Goal: Task Accomplishment & Management: Manage account settings

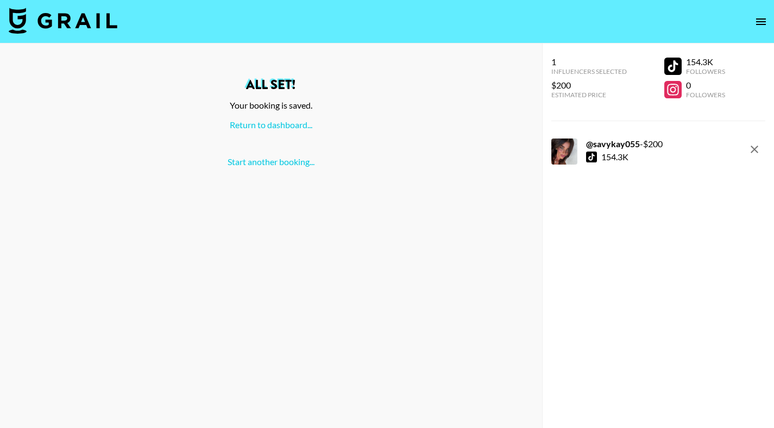
scroll to position [43, 0]
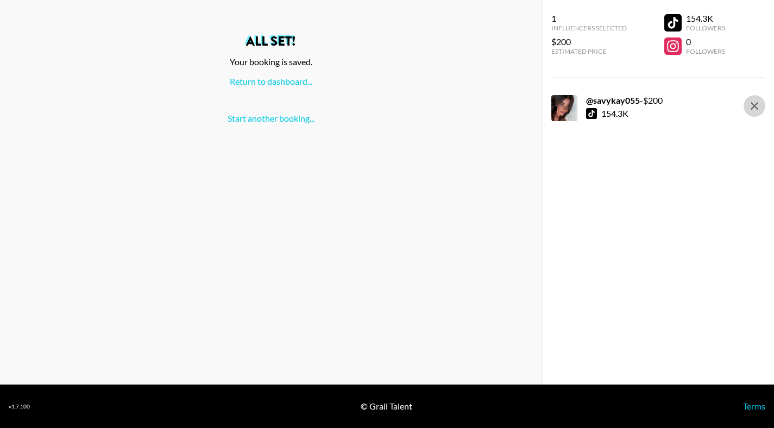
click at [758, 105] on icon "remove" at bounding box center [754, 105] width 13 height 13
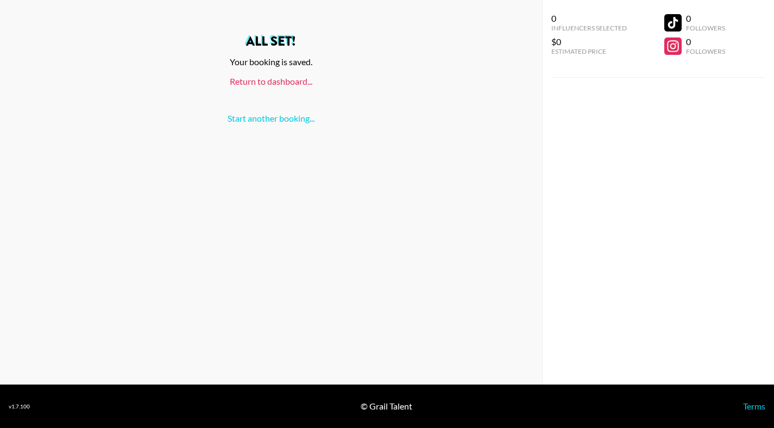
click at [264, 81] on link "Return to dashboard..." at bounding box center [271, 81] width 83 height 10
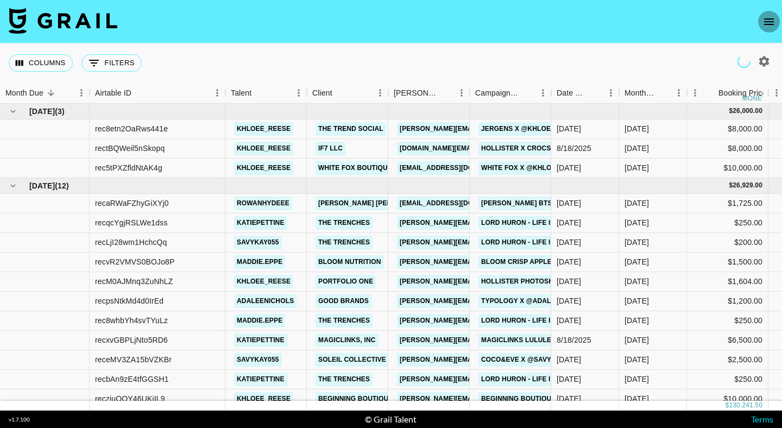
click at [763, 21] on icon "open drawer" at bounding box center [768, 21] width 13 height 13
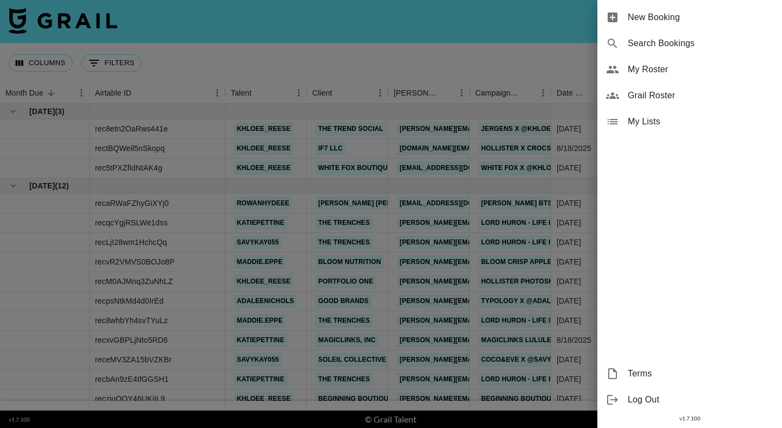
click at [652, 69] on span "My Roster" at bounding box center [701, 69] width 146 height 13
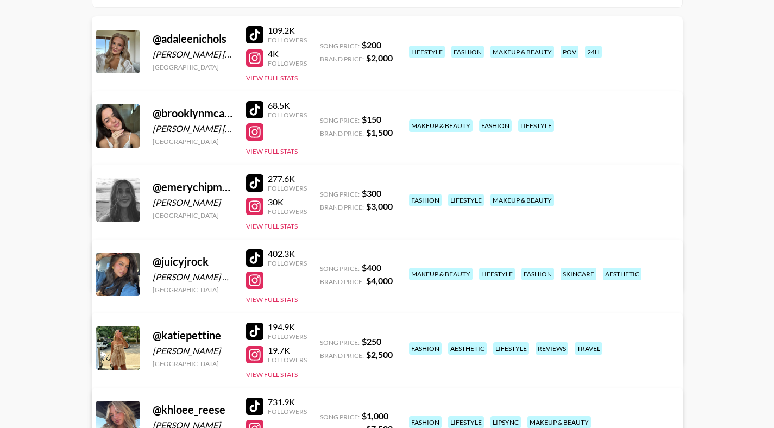
scroll to position [293, 0]
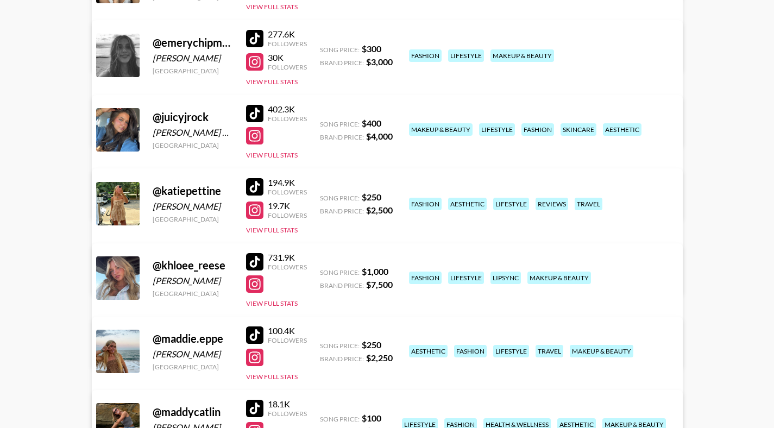
click at [323, 344] on link "View/Edit Details" at bounding box center [217, 349] width 212 height 11
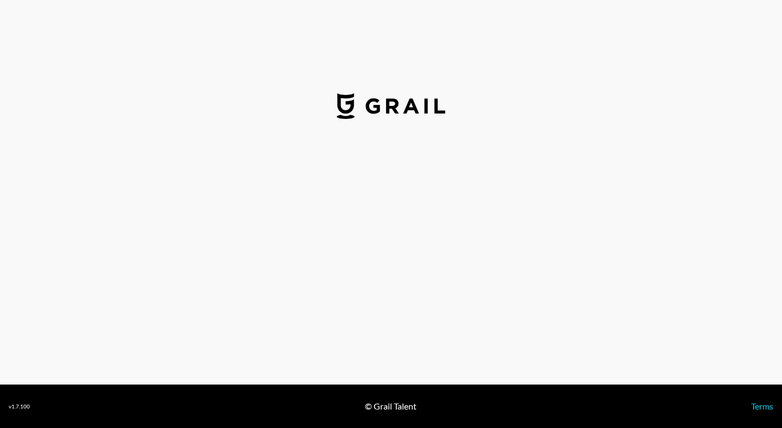
select select "USD"
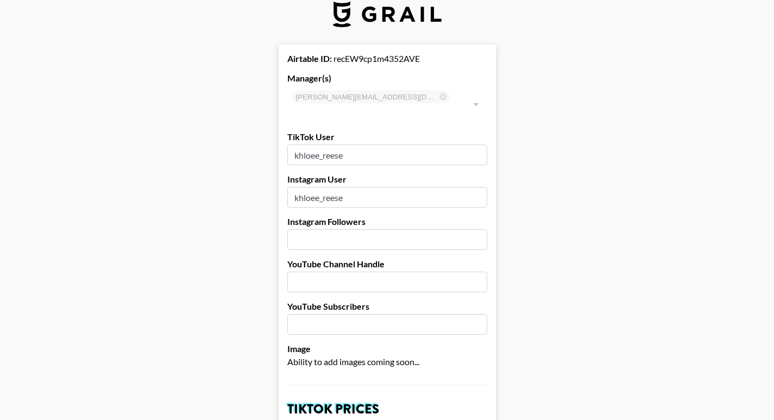
scroll to position [20, 0]
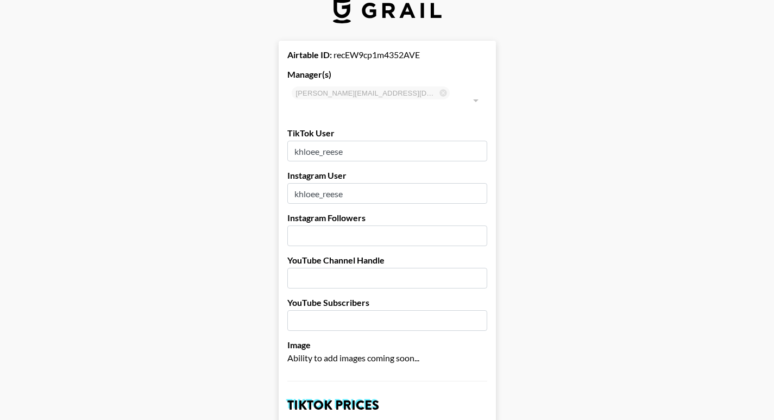
click at [349, 225] on input "number" at bounding box center [387, 235] width 200 height 21
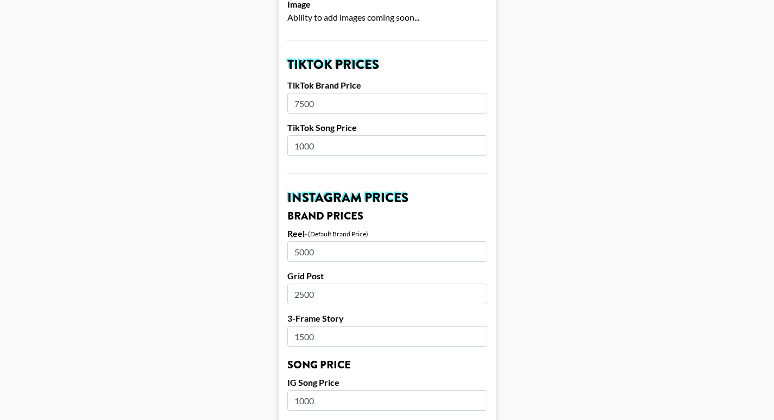
scroll to position [361, 0]
type input "77500"
click at [327, 241] on input "5000" at bounding box center [387, 251] width 200 height 21
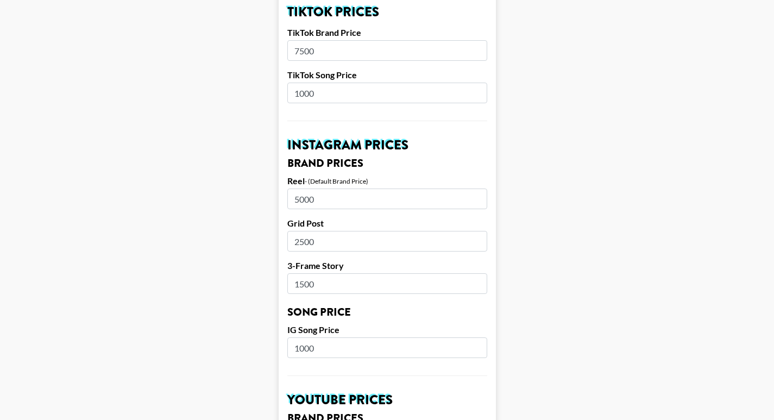
scroll to position [414, 0]
click at [310, 230] on input "2500" at bounding box center [387, 240] width 200 height 21
type input "4000"
click at [311, 273] on input "1500" at bounding box center [387, 283] width 200 height 21
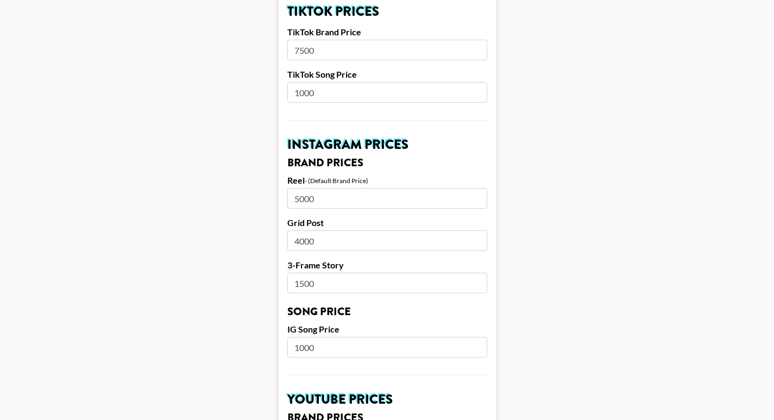
click at [311, 273] on input "1500" at bounding box center [387, 283] width 200 height 21
type input "2000"
click at [227, 319] on main "Airtable ID: recEW9cp1m4352AVE Manager(s) [PERSON_NAME][EMAIL_ADDRESS][DOMAIN_N…" at bounding box center [387, 330] width 756 height 1367
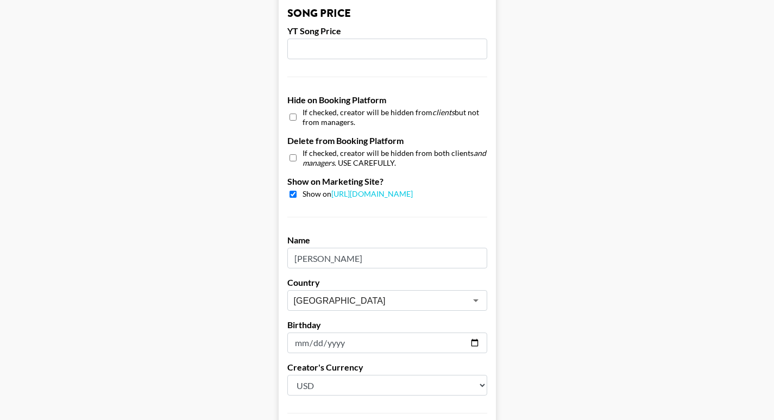
scroll to position [1006, 0]
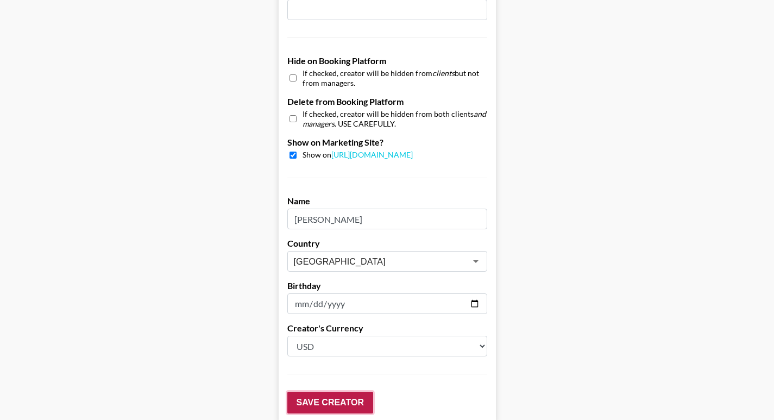
click at [315, 392] on input "Save Creator" at bounding box center [330, 403] width 86 height 22
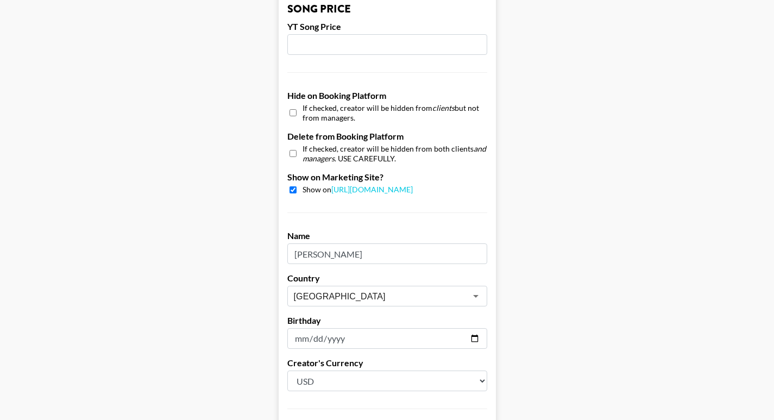
scroll to position [1040, 0]
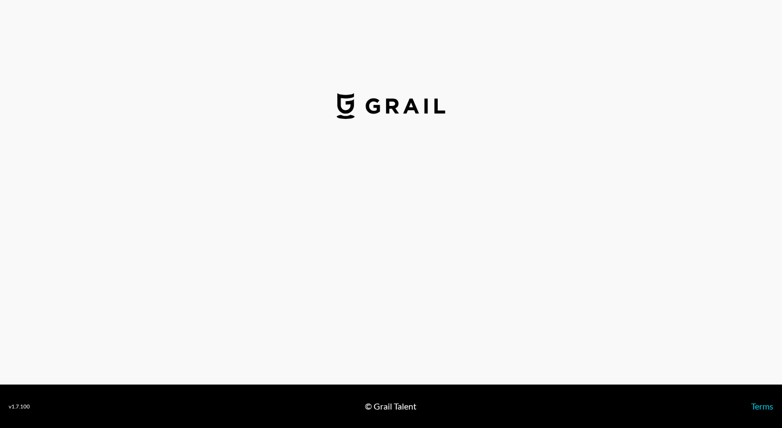
select select "USD"
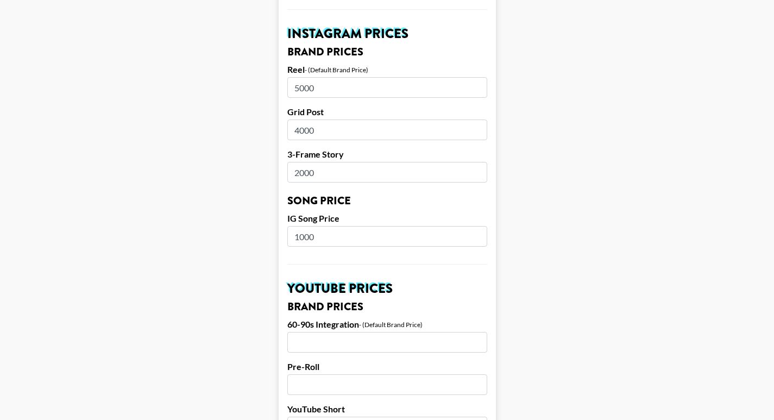
scroll to position [523, 0]
